Goal: Register for event/course

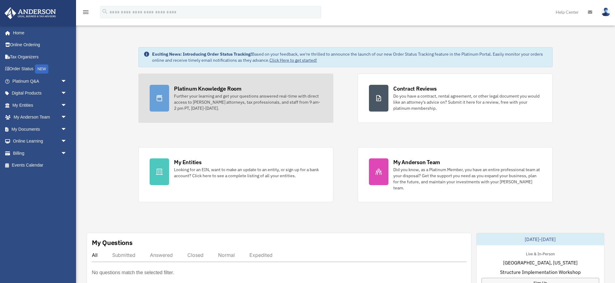
click at [180, 100] on div "Further your learning and get your questions answered real-time with direct acc…" at bounding box center [248, 102] width 148 height 18
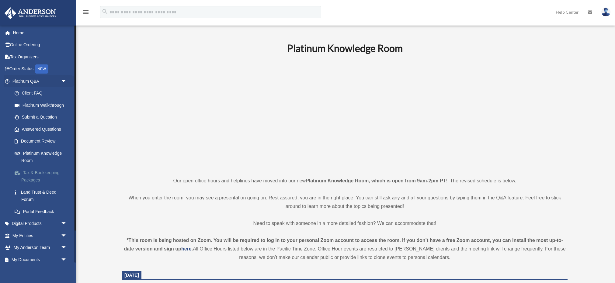
scroll to position [1, 0]
click at [27, 170] on link "Tax & Bookkeeping Packages" at bounding box center [43, 176] width 68 height 19
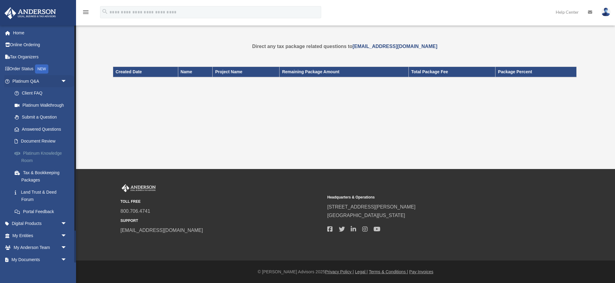
scroll to position [1, 0]
click at [23, 170] on link "Tax & Bookkeeping Packages" at bounding box center [43, 175] width 68 height 19
click at [23, 232] on link "My Entities arrow_drop_down" at bounding box center [40, 235] width 72 height 12
click at [25, 245] on link "My Anderson Team arrow_drop_down" at bounding box center [40, 247] width 72 height 12
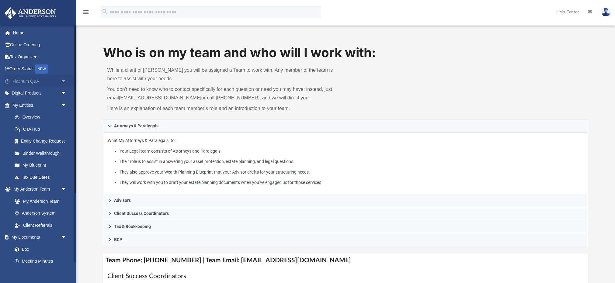
click at [65, 80] on span "arrow_drop_down" at bounding box center [67, 81] width 12 height 12
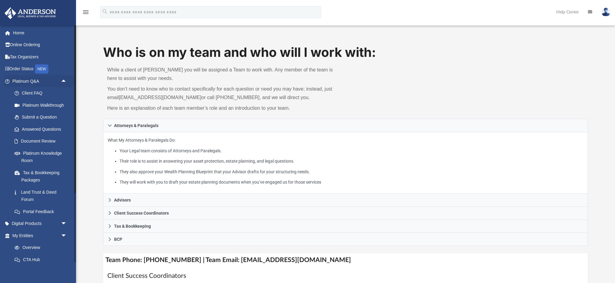
scroll to position [0, 0]
click at [63, 80] on span "arrow_drop_up" at bounding box center [67, 81] width 12 height 12
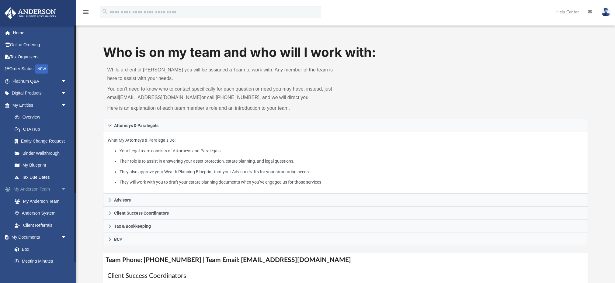
click at [63, 186] on span "arrow_drop_down" at bounding box center [67, 189] width 12 height 12
click at [64, 199] on span "arrow_drop_down" at bounding box center [67, 201] width 12 height 12
click at [63, 258] on span "arrow_drop_down" at bounding box center [67, 262] width 12 height 12
click at [64, 210] on span "arrow_drop_down" at bounding box center [67, 214] width 12 height 12
click at [63, 103] on span "arrow_drop_down" at bounding box center [67, 105] width 12 height 12
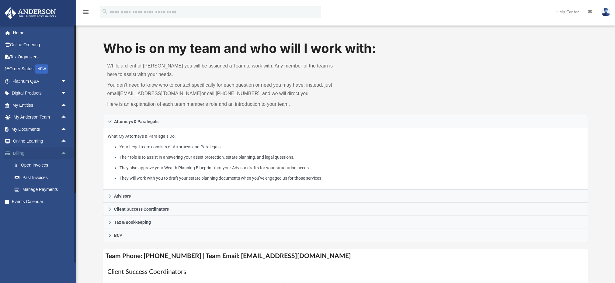
scroll to position [8, 0]
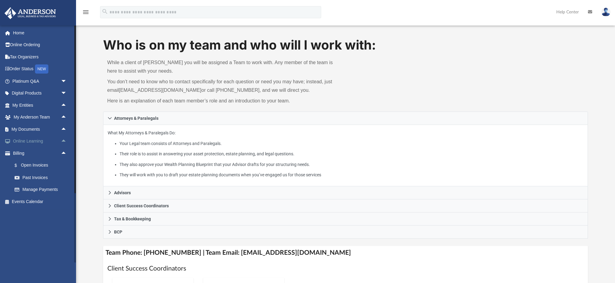
click at [41, 141] on link "Online Learning arrow_drop_up" at bounding box center [40, 141] width 72 height 12
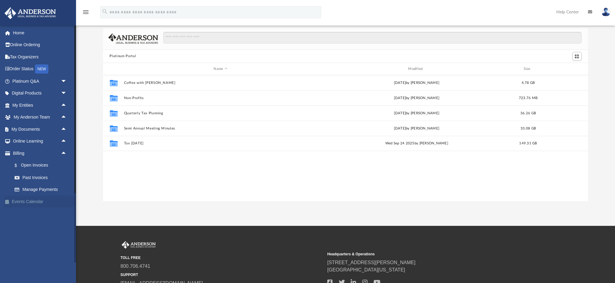
scroll to position [15, 0]
click at [18, 200] on link "Events Calendar" at bounding box center [40, 202] width 72 height 12
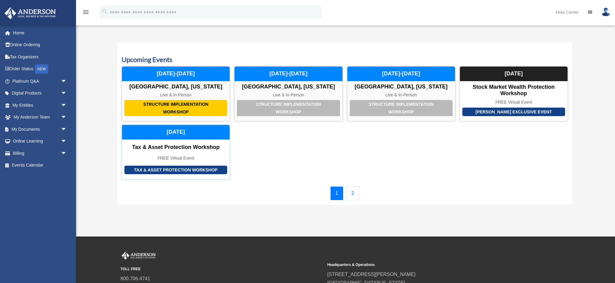
click at [145, 146] on div "Tax & Asset Protection Workshop" at bounding box center [176, 147] width 108 height 7
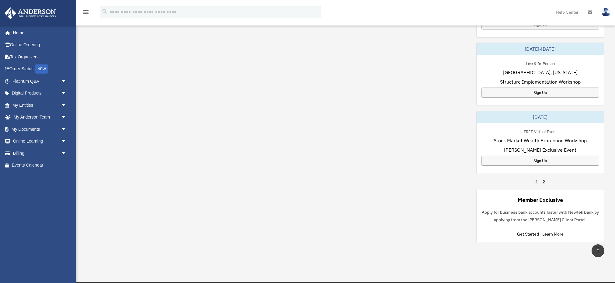
scroll to position [358, 0]
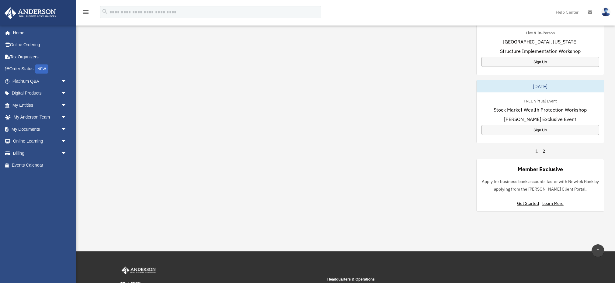
click at [545, 148] on link "2" at bounding box center [544, 151] width 2 height 6
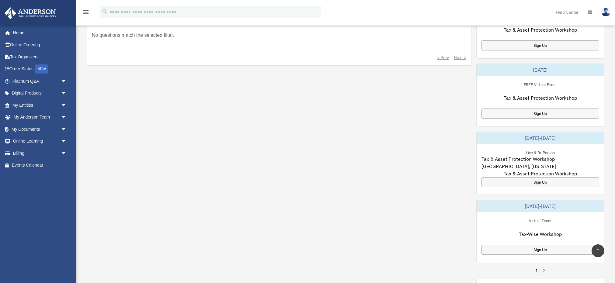
scroll to position [235, 0]
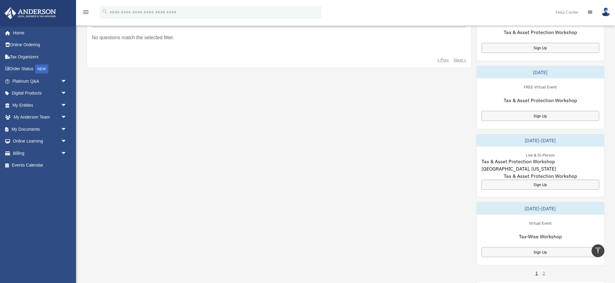
click at [599, 250] on icon "vertical_align_top" at bounding box center [598, 250] width 7 height 7
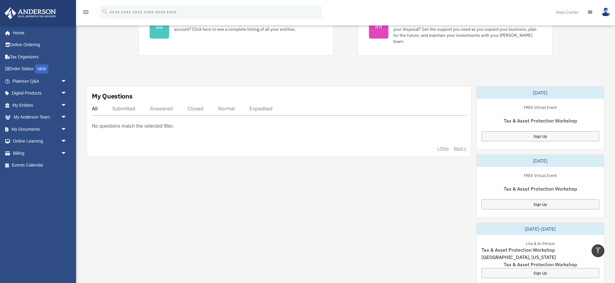
scroll to position [114, 0]
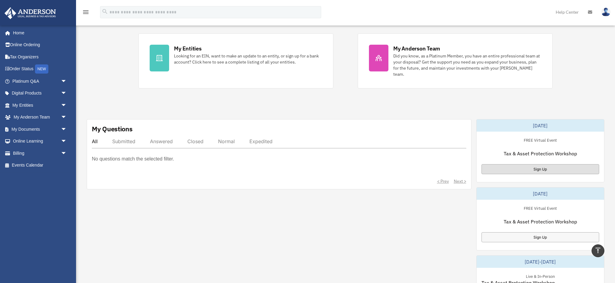
click at [543, 164] on div "Sign Up" at bounding box center [541, 169] width 118 height 10
click at [419, 101] on div "Exciting News: Introducing Order Status Tracking! Based on your feedback, we're…" at bounding box center [346, 194] width 548 height 553
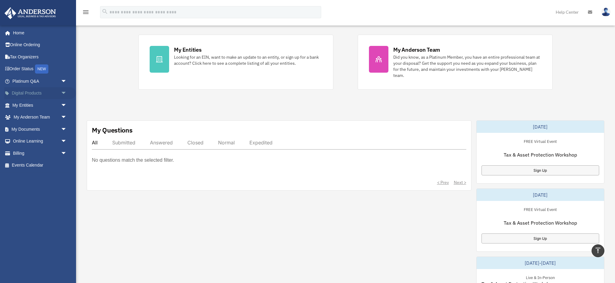
scroll to position [113, 0]
click at [64, 93] on span "arrow_drop_down" at bounding box center [67, 93] width 12 height 12
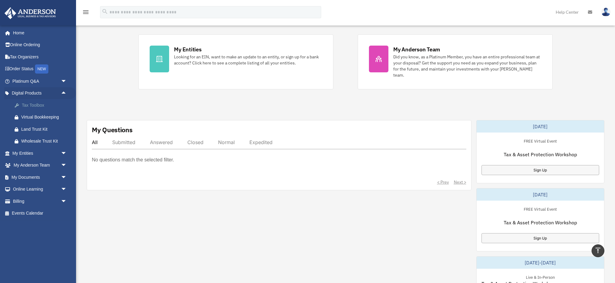
scroll to position [113, 0]
click at [30, 104] on div "Tax Toolbox" at bounding box center [44, 106] width 47 height 8
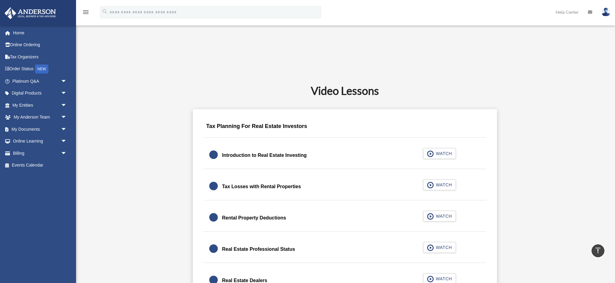
scroll to position [421, 0]
